Goal: Task Accomplishment & Management: Use online tool/utility

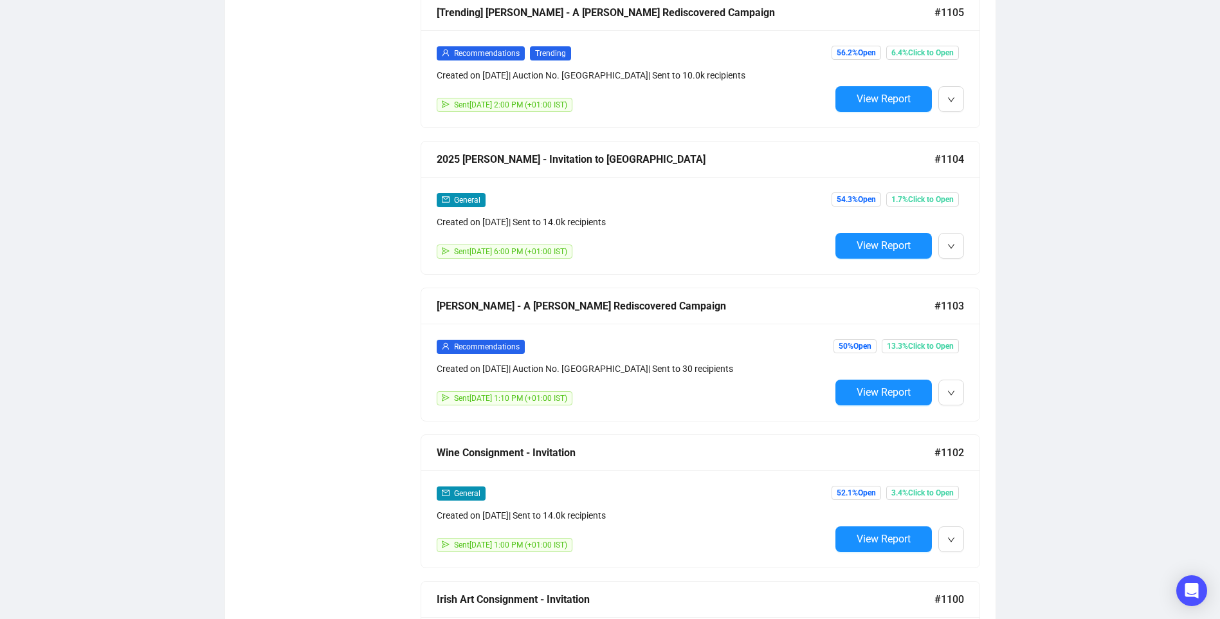
scroll to position [972, 0]
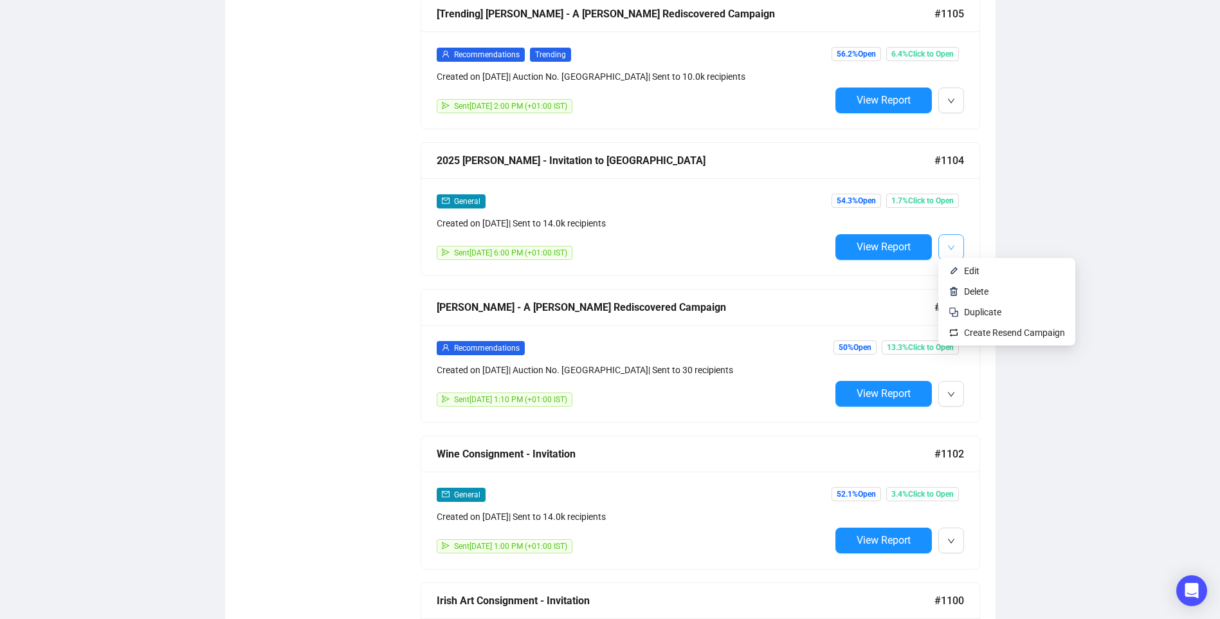
click at [943, 235] on button "button" at bounding box center [952, 247] width 26 height 26
click at [952, 270] on img at bounding box center [954, 271] width 10 height 10
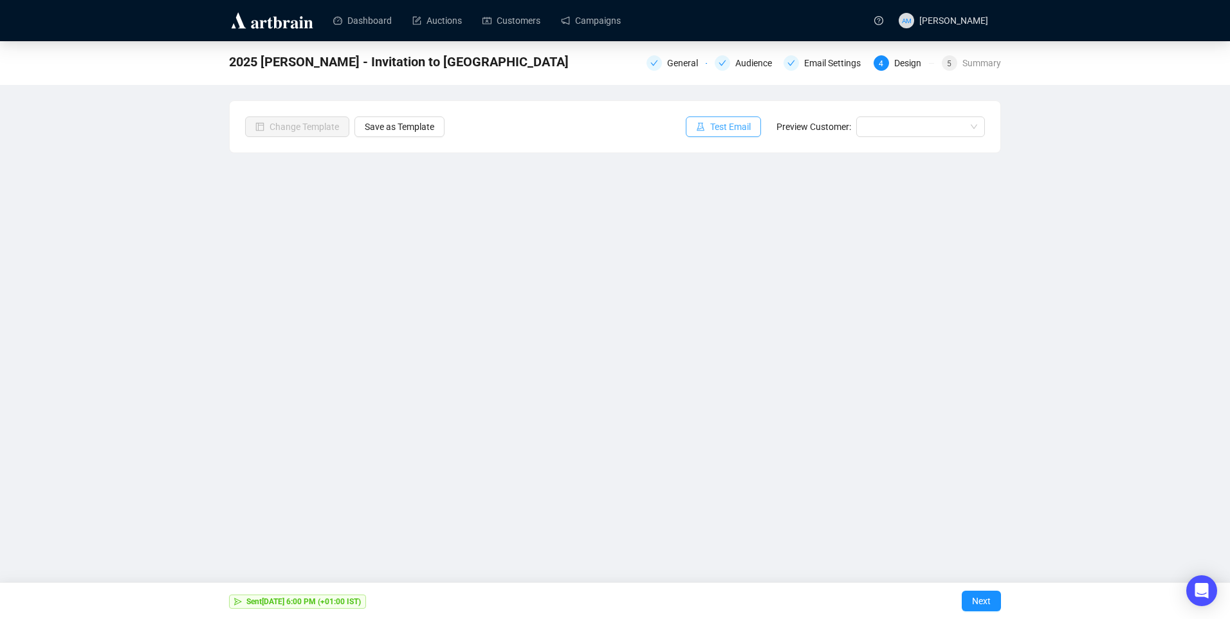
click at [723, 131] on span "Test Email" at bounding box center [730, 127] width 41 height 14
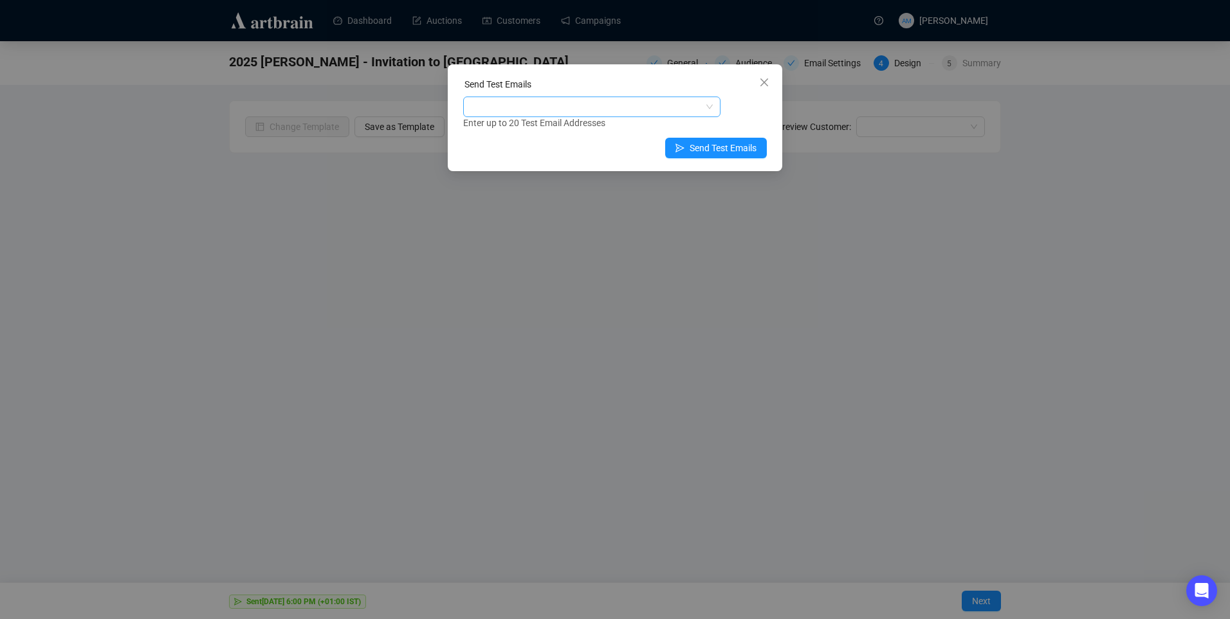
click at [535, 104] on div at bounding box center [585, 107] width 239 height 18
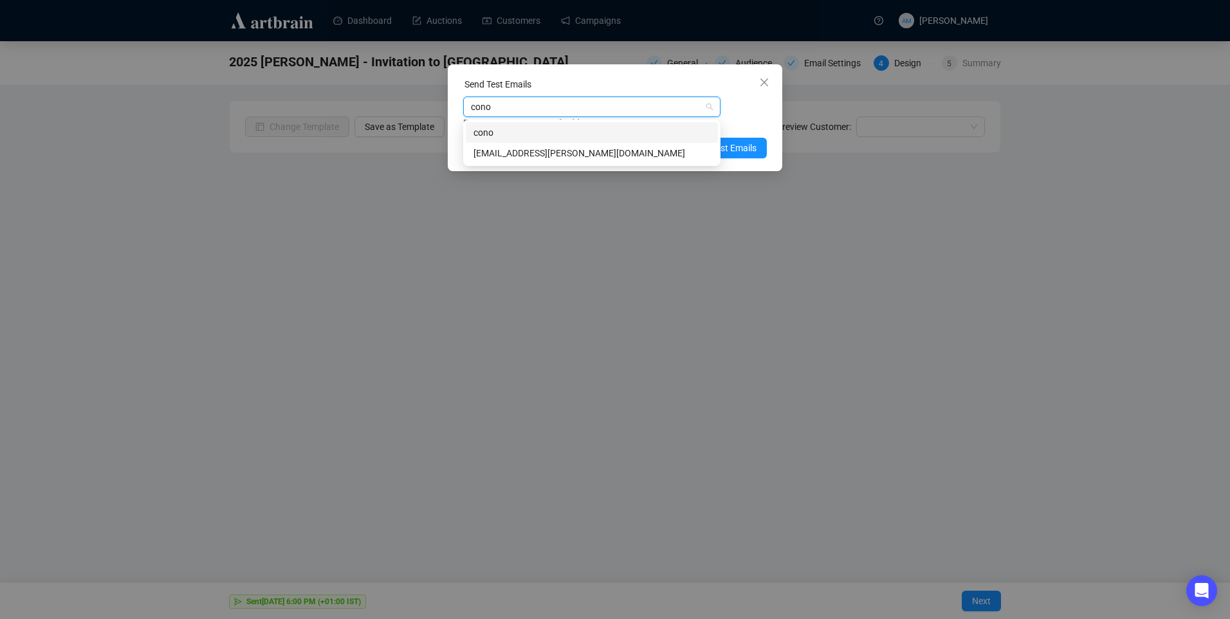
type input "conor"
click at [520, 151] on div "[EMAIL_ADDRESS][PERSON_NAME][DOMAIN_NAME]" at bounding box center [592, 153] width 237 height 14
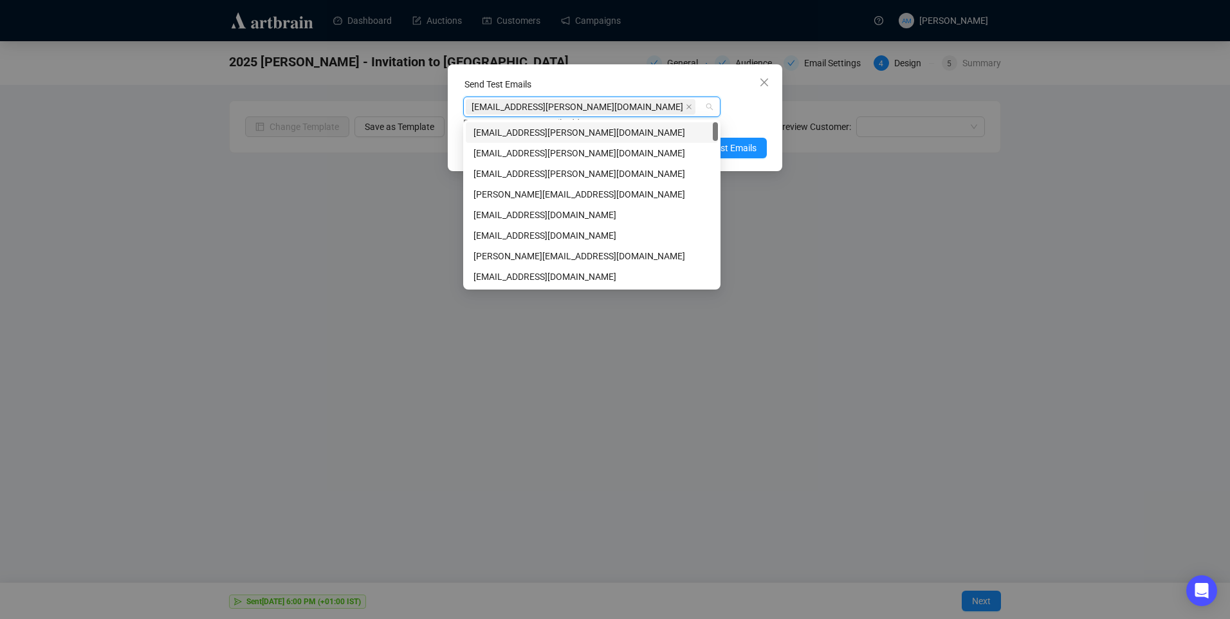
click at [764, 118] on div "Enter up to 20 Test Email Addresses" at bounding box center [615, 123] width 304 height 15
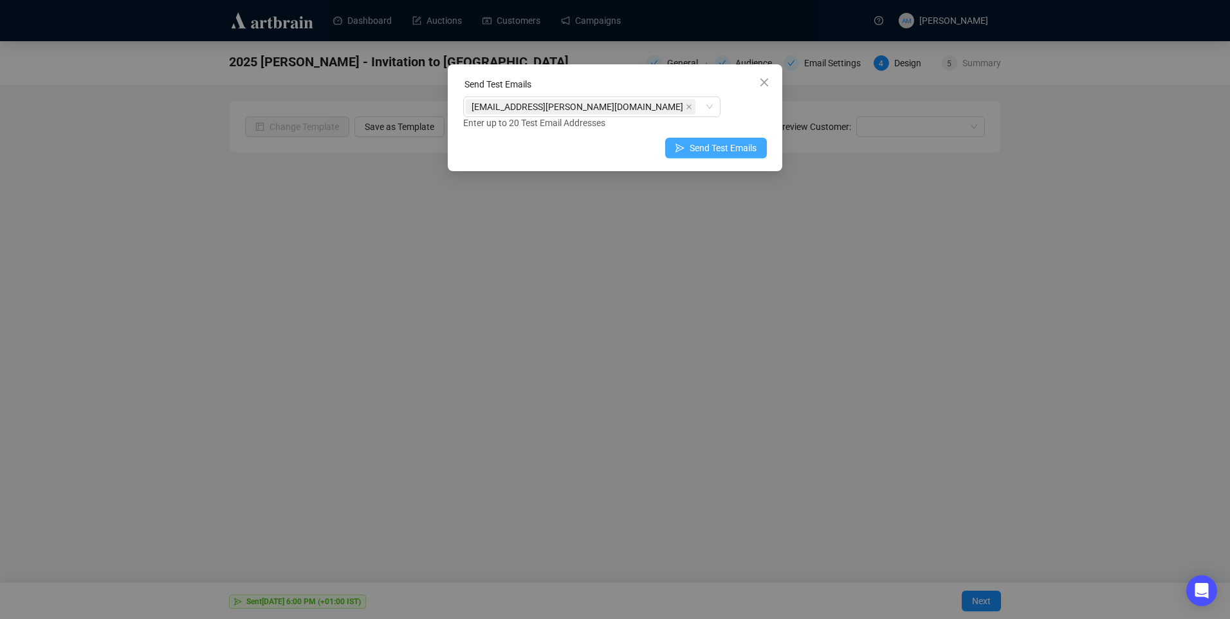
click at [743, 149] on span "Send Test Emails" at bounding box center [723, 148] width 67 height 14
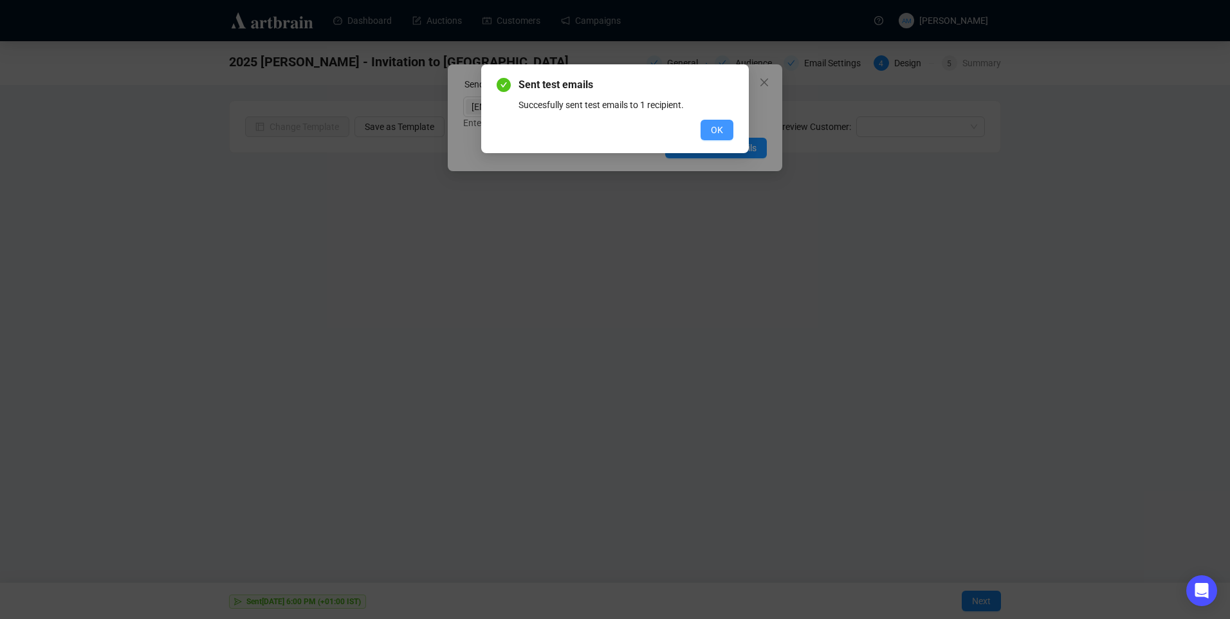
click at [711, 127] on span "OK" at bounding box center [717, 130] width 12 height 14
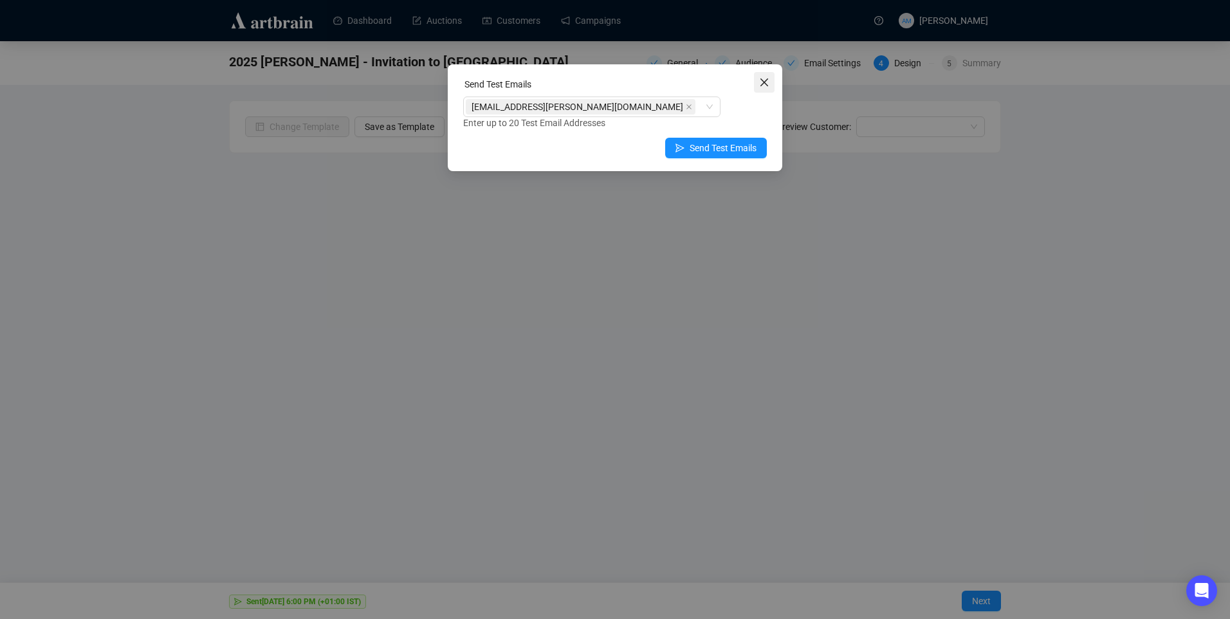
click at [760, 84] on icon "close" at bounding box center [764, 82] width 10 height 10
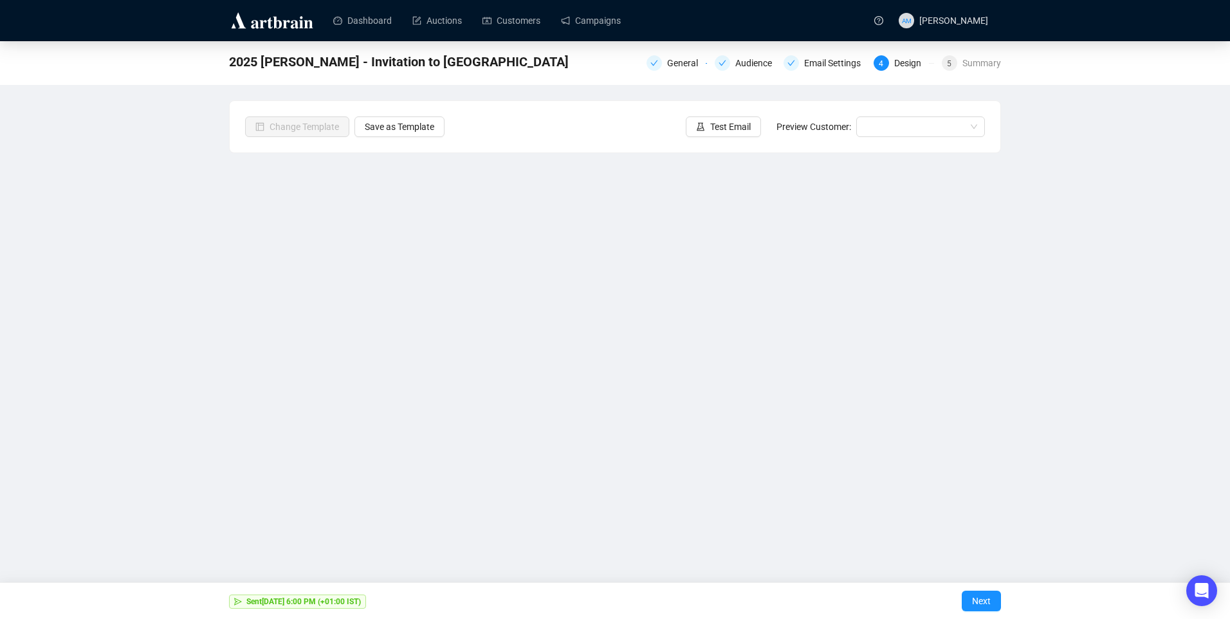
click at [1208, 122] on div "2025 [PERSON_NAME] - Invitation to Consign General Audience Email Settings 4 De…" at bounding box center [615, 288] width 1230 height 495
